Goal: Transaction & Acquisition: Purchase product/service

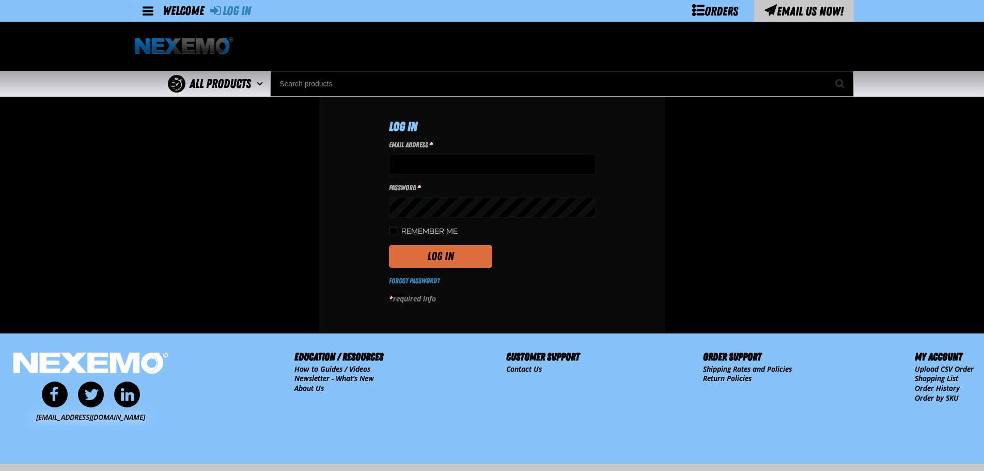
type input "tfields01@vtaig.com"
click at [435, 259] on button "Log In" at bounding box center [440, 256] width 103 height 23
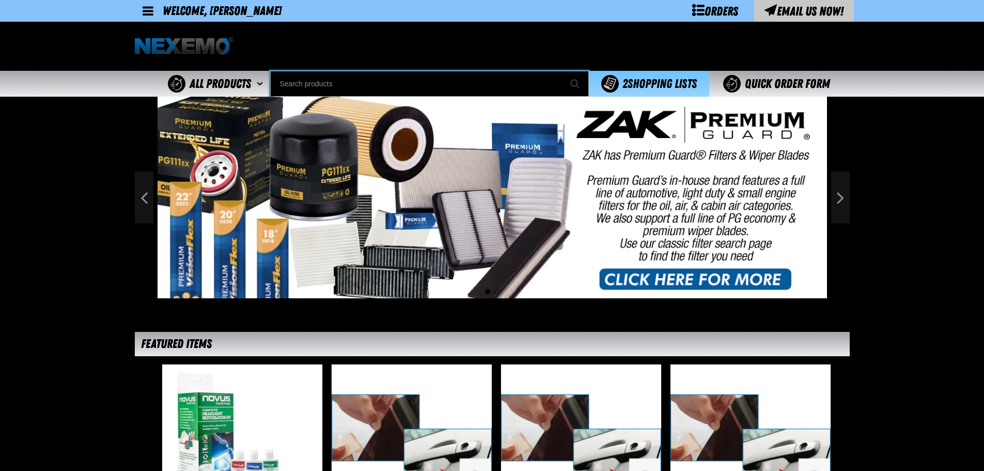
click at [364, 75] on input "Search" at bounding box center [429, 84] width 319 height 26
type input "WI"
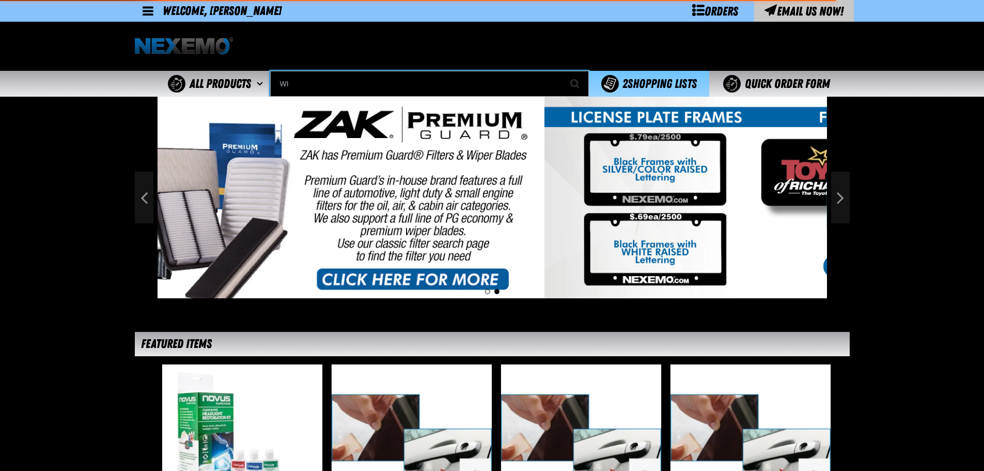
type input "WI-FI"
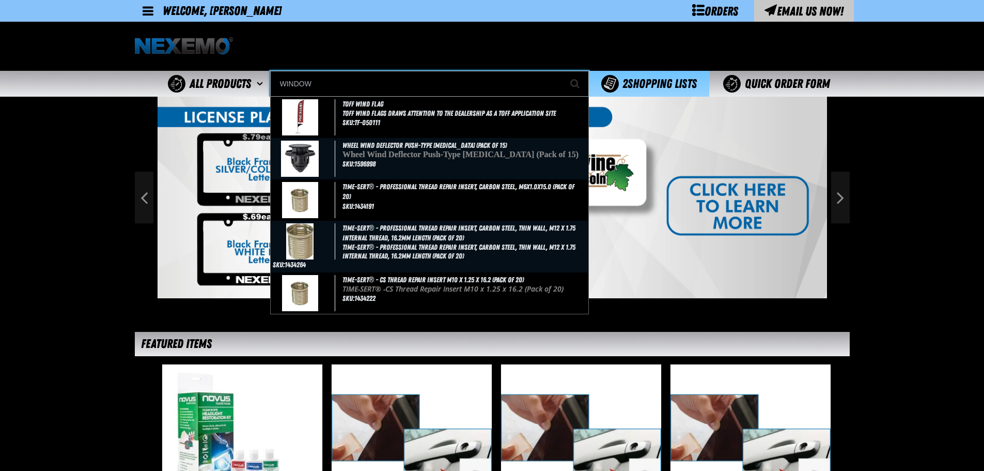
type input "WINDOW"
type input "WINDOW Clip Only"
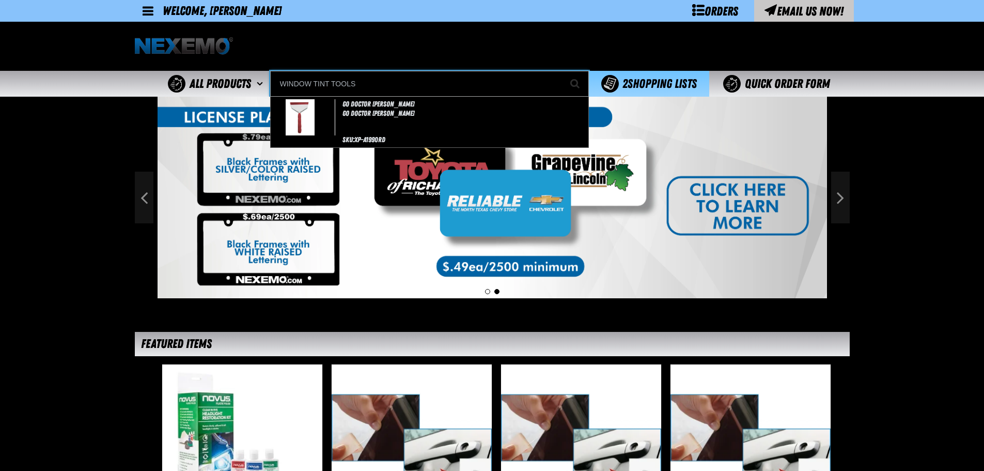
type input "WINDOW TINT TOOLS"
click at [563, 71] on button "Start Searching" at bounding box center [576, 84] width 26 height 26
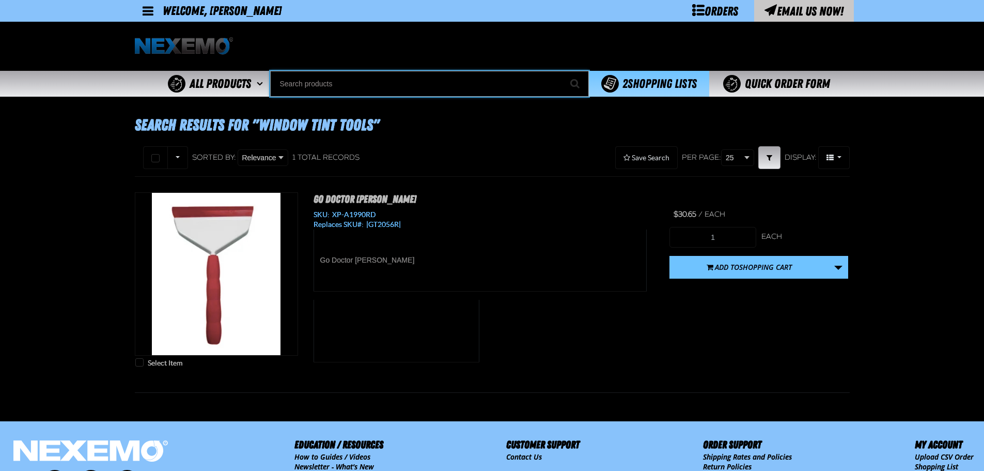
click at [360, 79] on input "Search" at bounding box center [429, 84] width 319 height 26
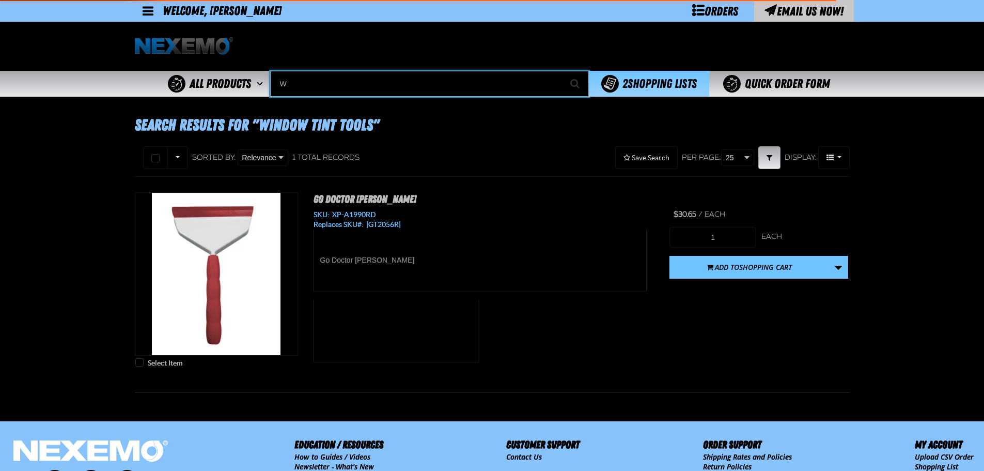
type input "WI"
type input "WI-FI"
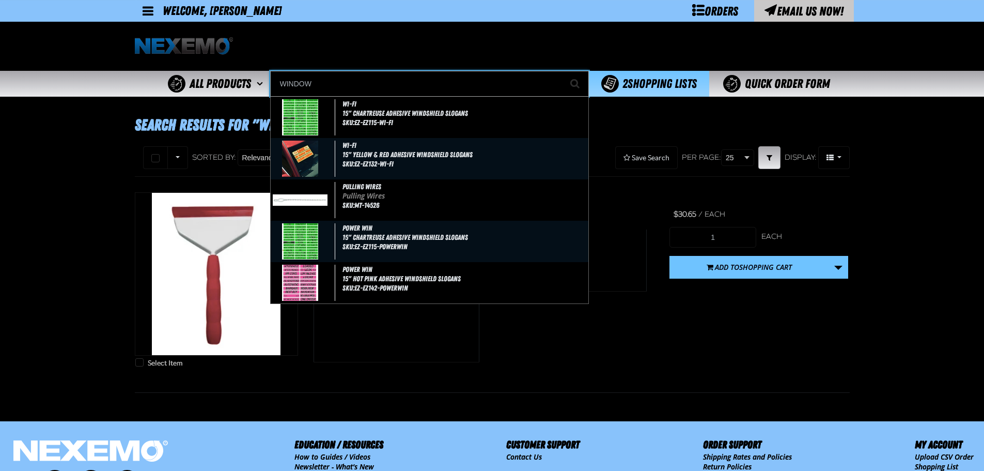
type input "WINDOW"
type input "WINDOW Clip Only"
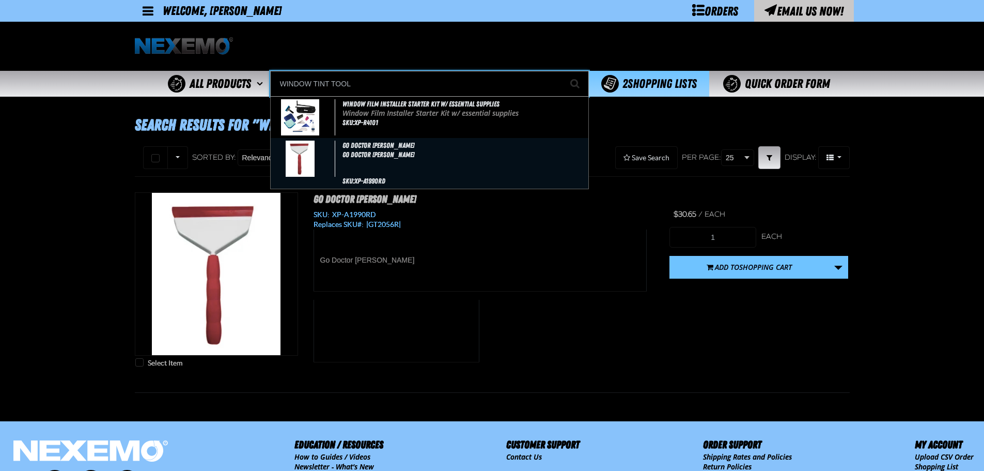
type input "WINDOW TINT TOOL"
click at [563, 71] on button "Start Searching" at bounding box center [576, 84] width 26 height 26
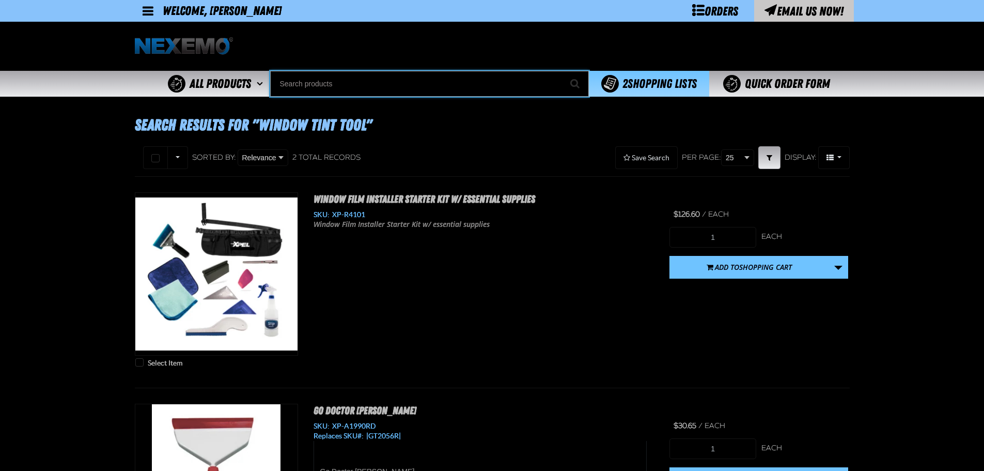
click at [365, 81] on input "Search" at bounding box center [429, 84] width 319 height 26
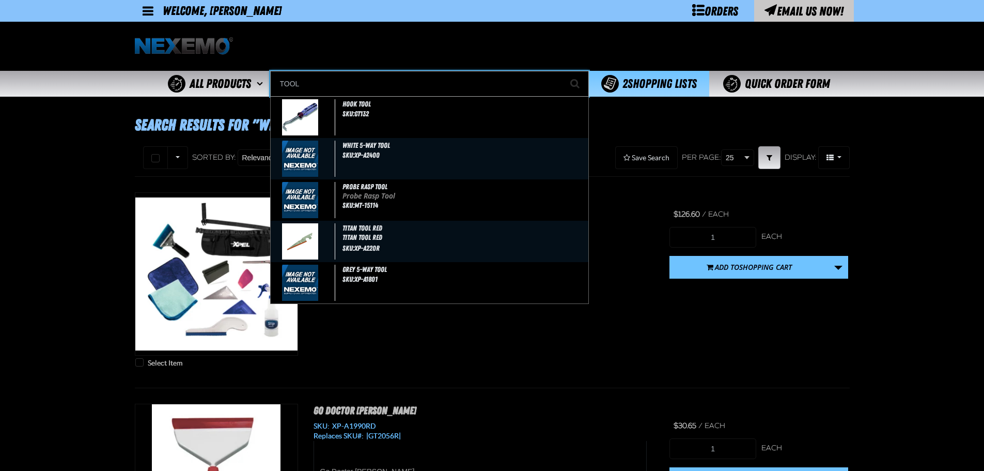
type input "TOOL"
click at [563, 71] on button "Start Searching" at bounding box center [576, 84] width 26 height 26
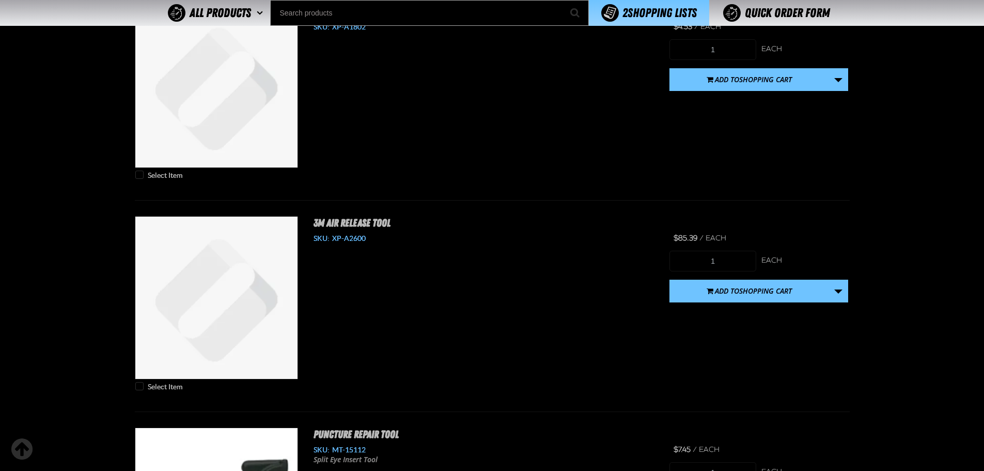
scroll to position [1205, 0]
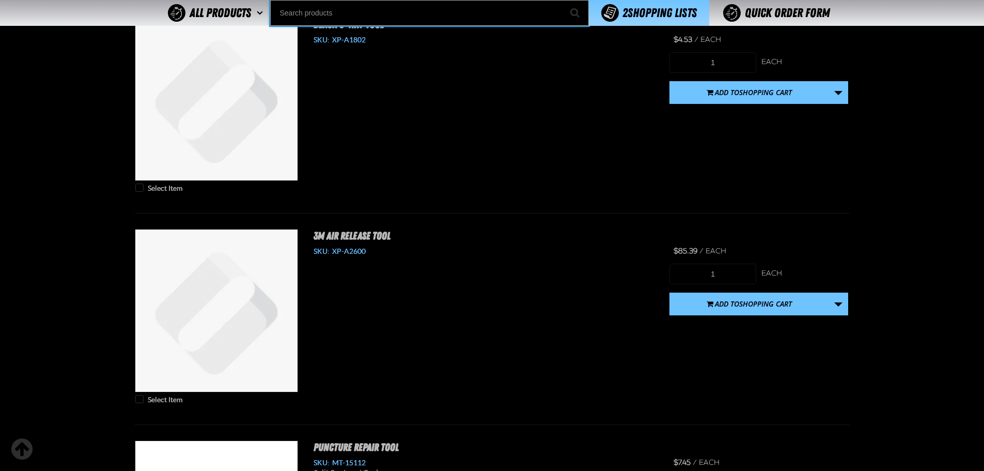
click at [379, 21] on input "Search" at bounding box center [429, 13] width 319 height 26
type input "TIT"
type input "TITan Tool Red"
type input "TI"
type input "TIRE SALE"
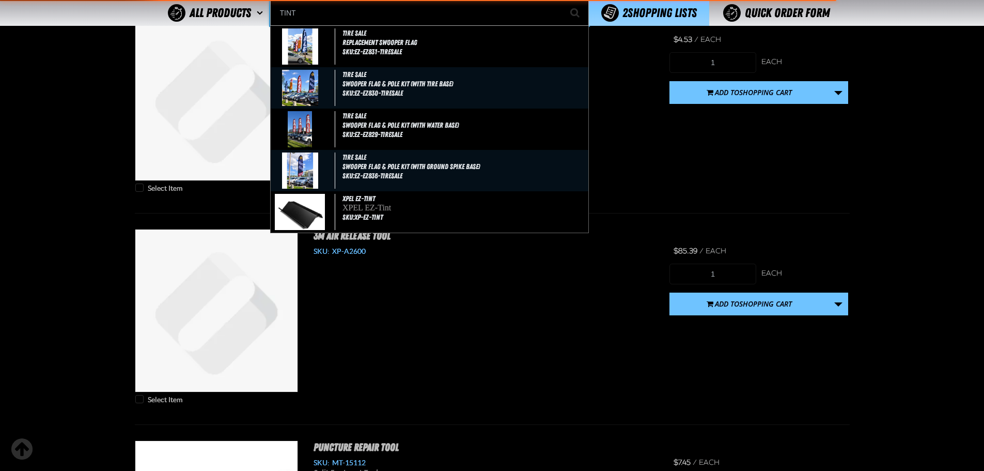
type input "TINT"
type input "TINT Slime ( 1 gallon)"
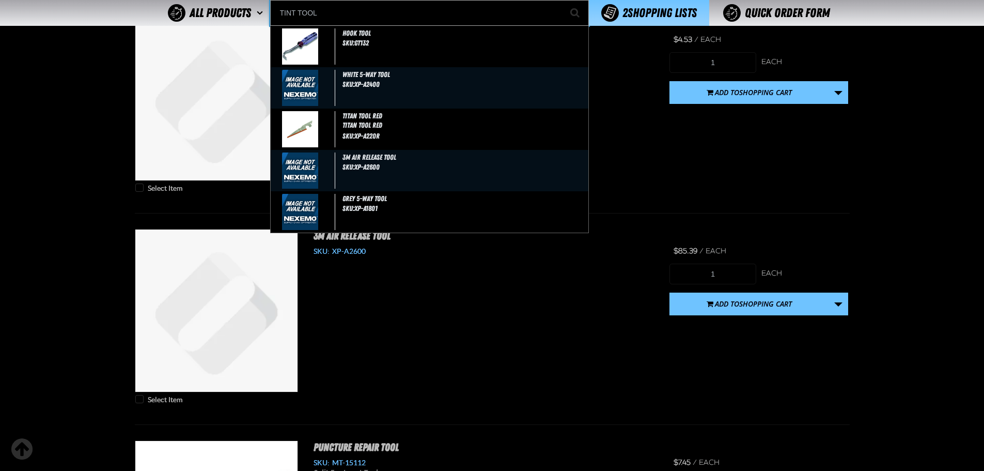
type input "TINT TOOL"
click at [563, 0] on button "Start Searching" at bounding box center [576, 13] width 26 height 26
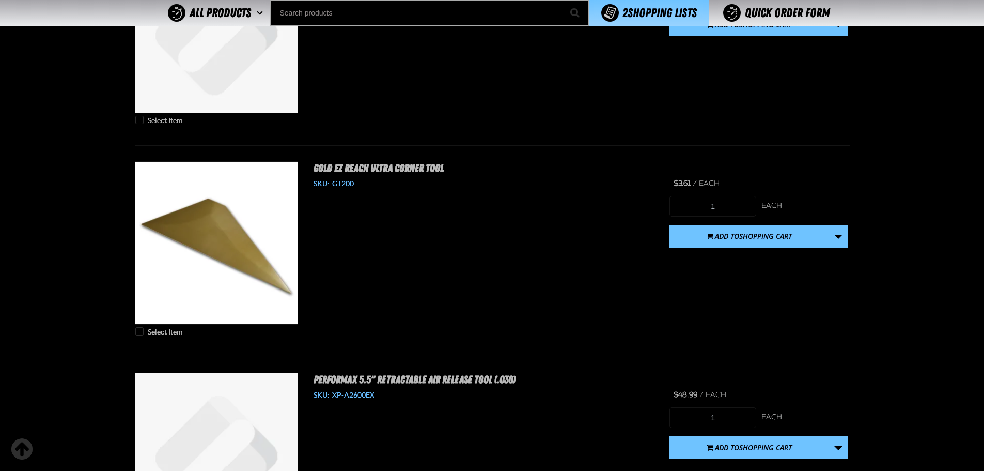
scroll to position [2755, 0]
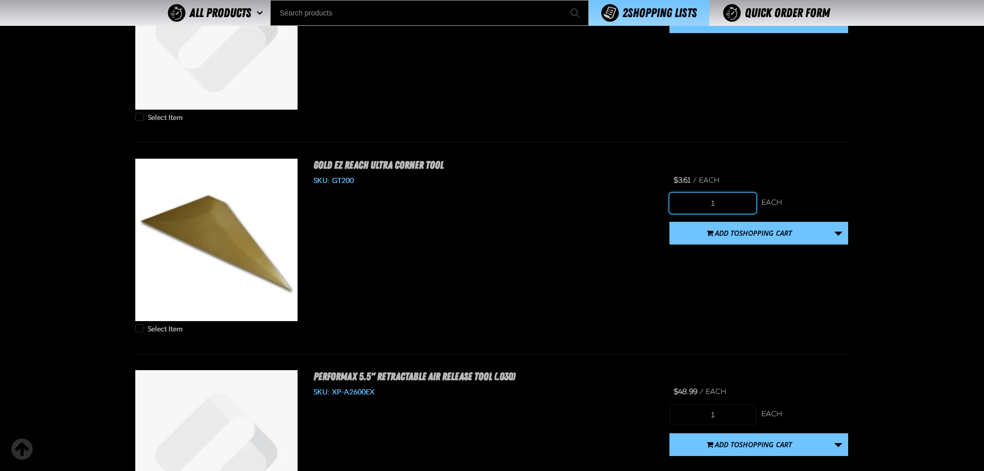
click at [724, 208] on input "1" at bounding box center [713, 203] width 87 height 21
type input "30"
click at [839, 233] on link "More Actions" at bounding box center [839, 233] width 20 height 23
click at [789, 258] on button "Create New Shopping List" at bounding box center [759, 261] width 174 height 18
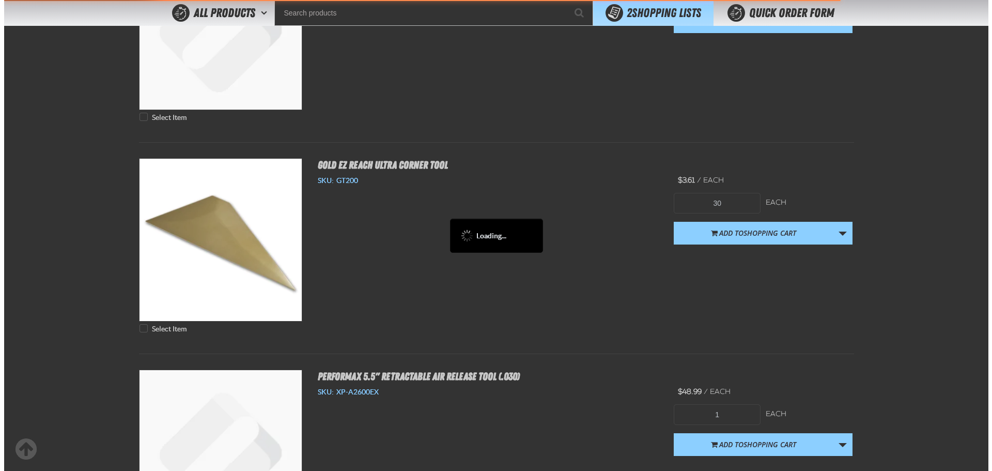
scroll to position [0, 0]
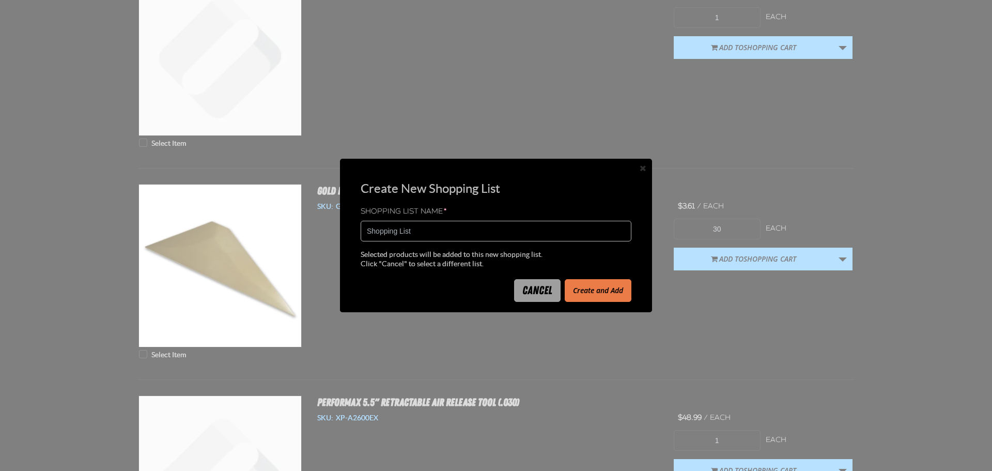
click at [475, 234] on input "Shopping List" at bounding box center [496, 231] width 271 height 21
type input "S"
type input "2172262"
click at [596, 286] on button "Create and Add" at bounding box center [598, 290] width 67 height 23
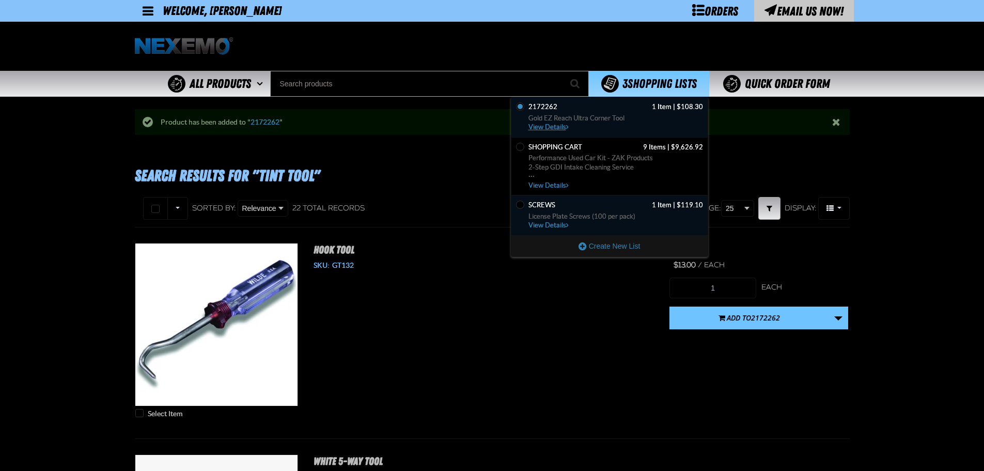
click at [567, 116] on span "Gold EZ Reach Ultra Corner Tool" at bounding box center [616, 118] width 175 height 9
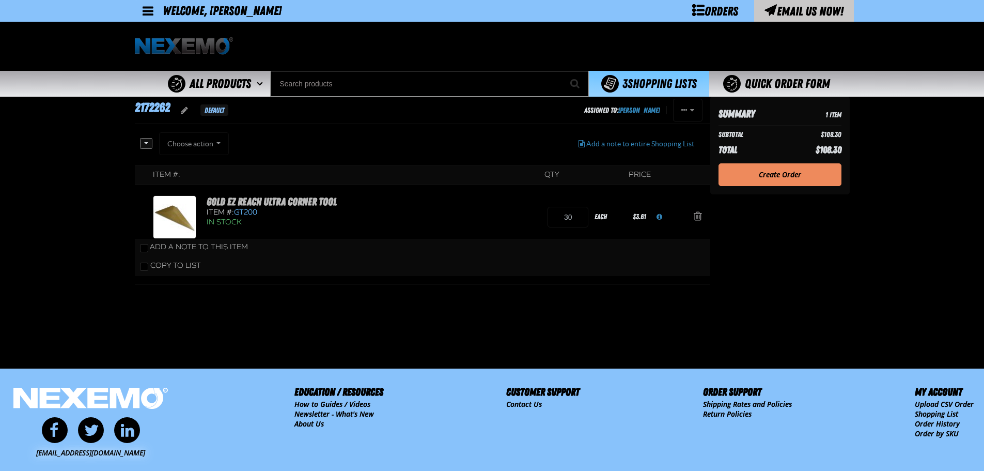
click at [814, 172] on link "Create Order" at bounding box center [780, 174] width 123 height 23
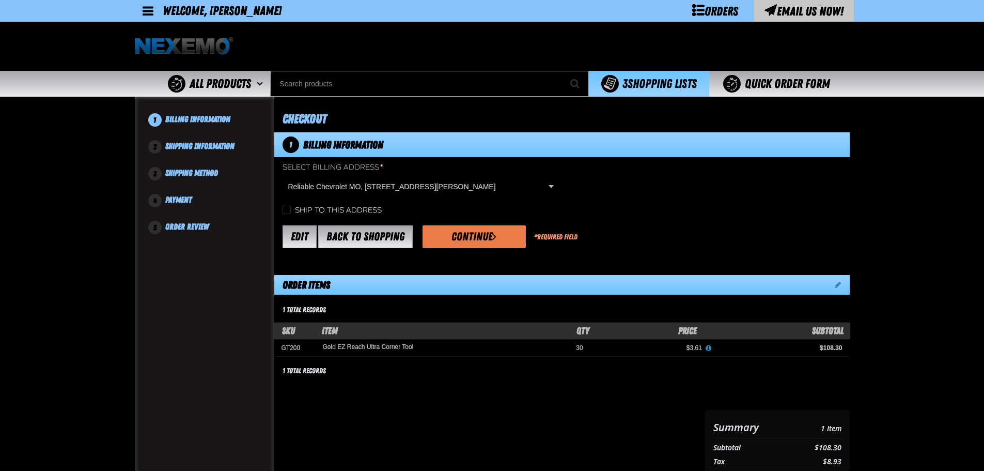
click at [281, 208] on div "Ship to this address" at bounding box center [562, 210] width 576 height 11
click at [284, 207] on input "Ship to this address" at bounding box center [287, 210] width 8 height 8
checkbox input "true"
click at [468, 237] on button "Continue" at bounding box center [474, 236] width 103 height 23
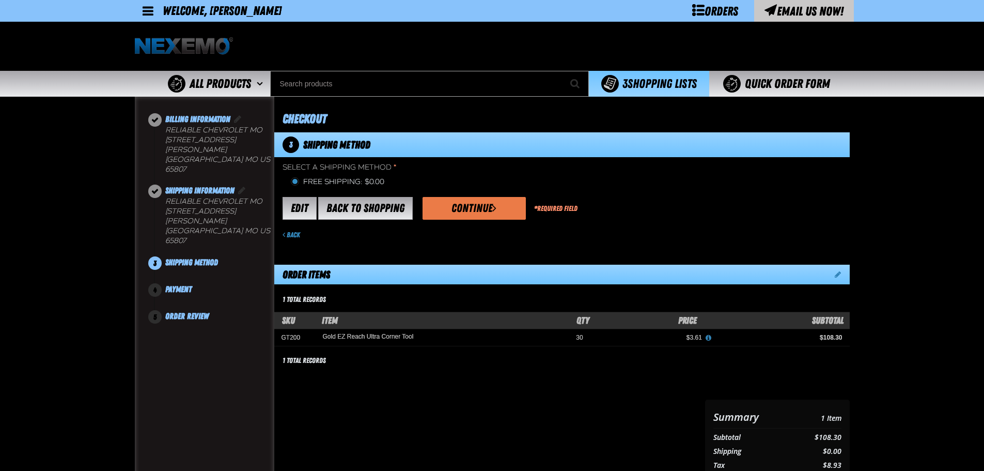
click at [475, 205] on button "Continue" at bounding box center [474, 208] width 103 height 23
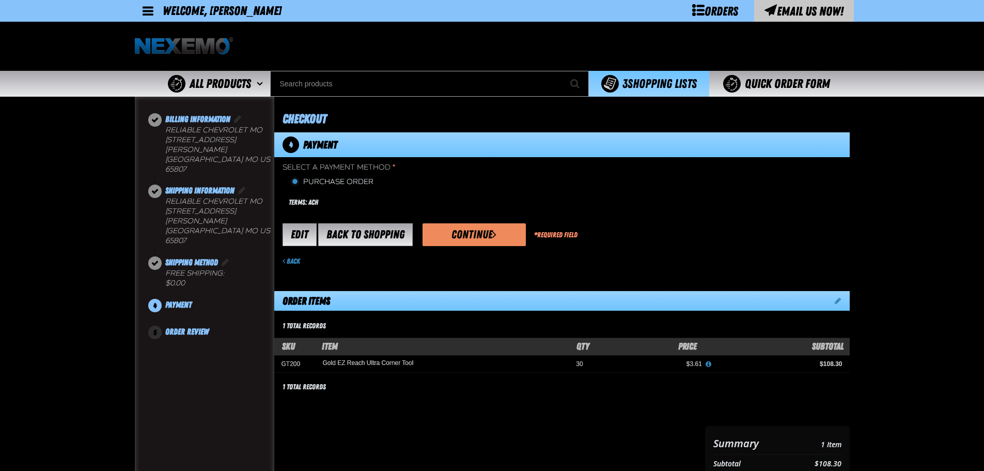
click at [475, 243] on button "Continue" at bounding box center [474, 234] width 103 height 23
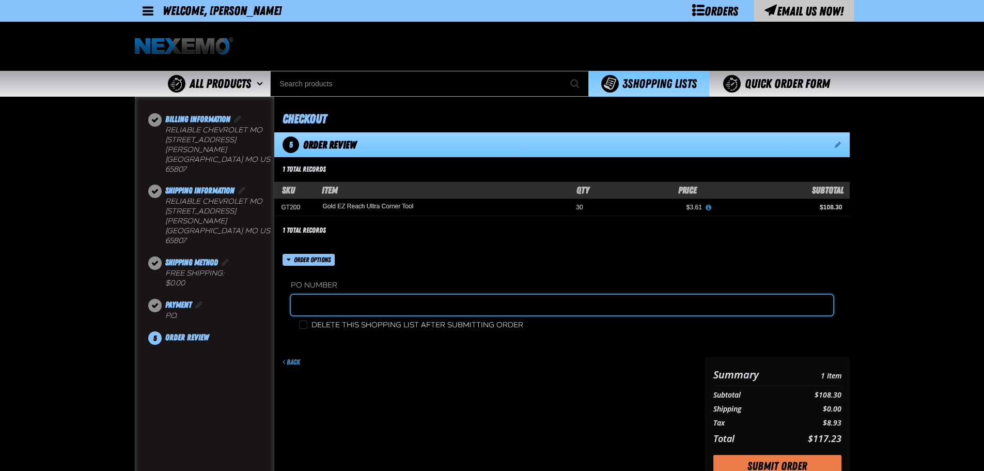
click at [347, 301] on input "text" at bounding box center [562, 304] width 542 height 21
type input "2172262"
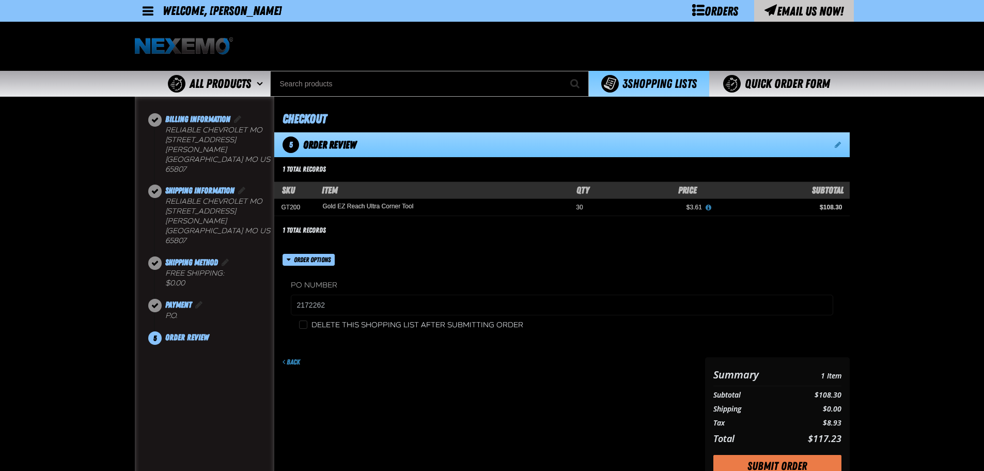
click at [307, 323] on label "Delete this shopping list after submitting order" at bounding box center [411, 325] width 224 height 10
click at [307, 323] on input "Delete this shopping list after submitting order" at bounding box center [303, 324] width 8 height 8
checkbox input "true"
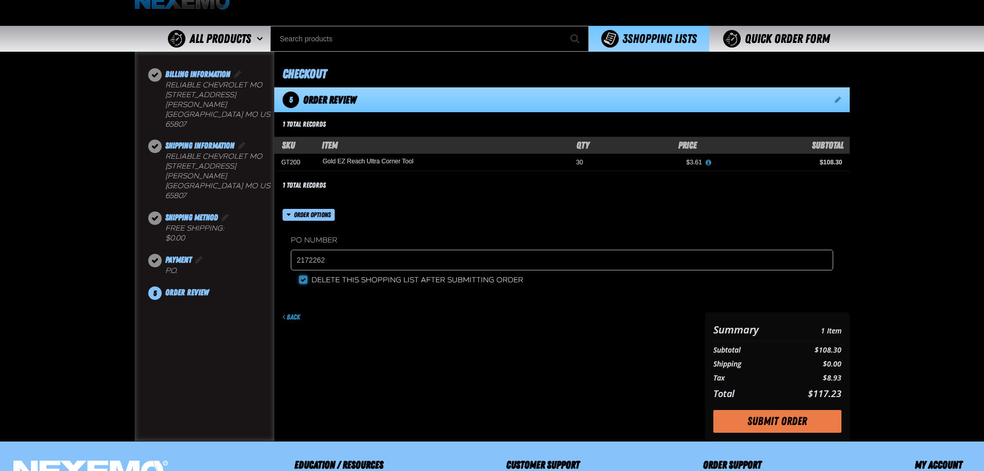
scroll to position [187, 0]
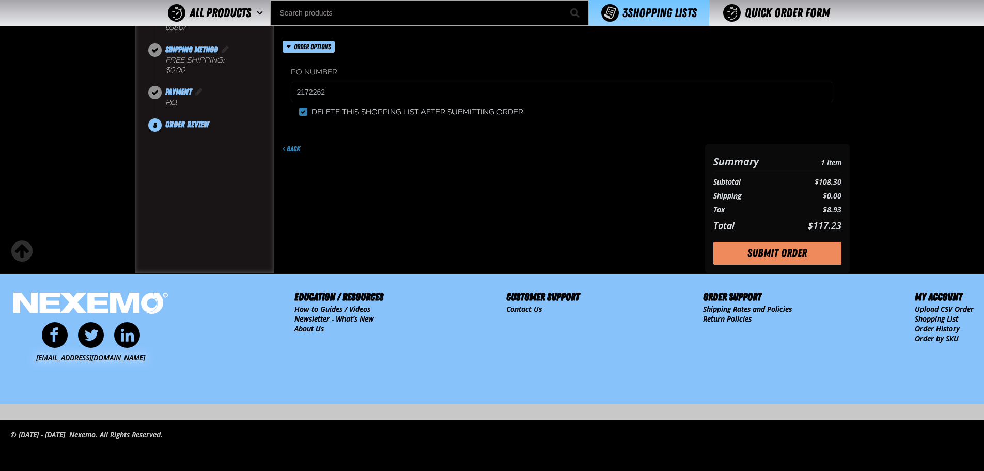
click at [792, 253] on button "Submit Order" at bounding box center [777, 253] width 128 height 23
